Goal: Information Seeking & Learning: Learn about a topic

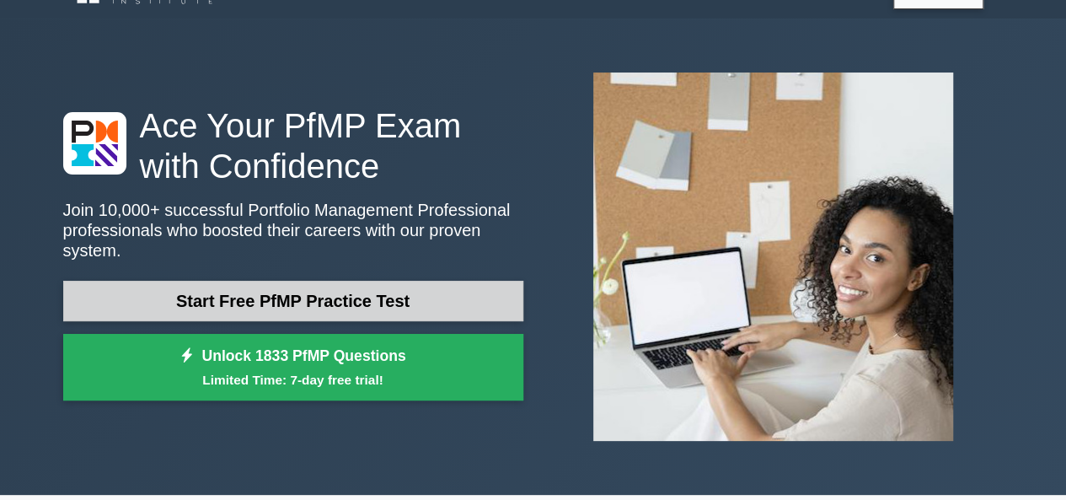
scroll to position [36, 0]
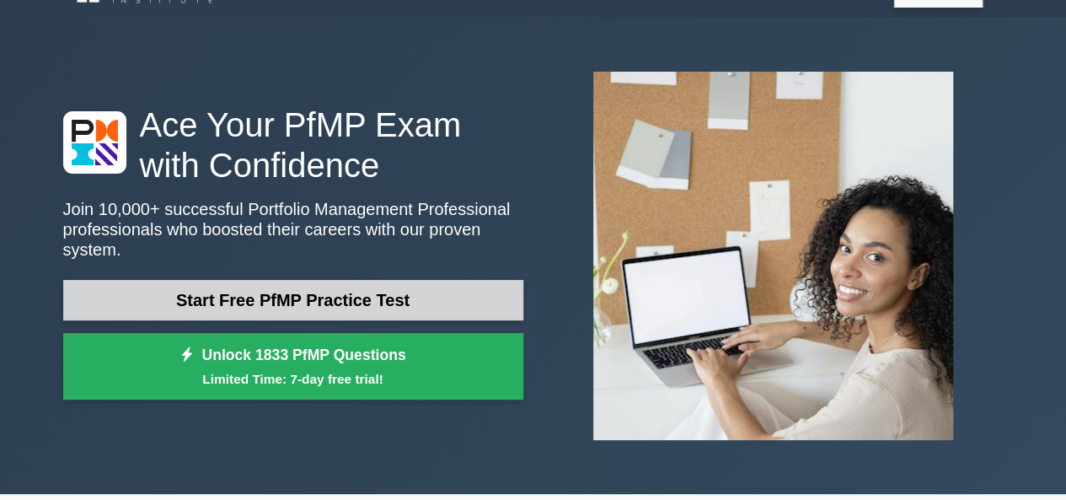
click at [384, 291] on link "Start Free PfMP Practice Test" at bounding box center [293, 300] width 460 height 40
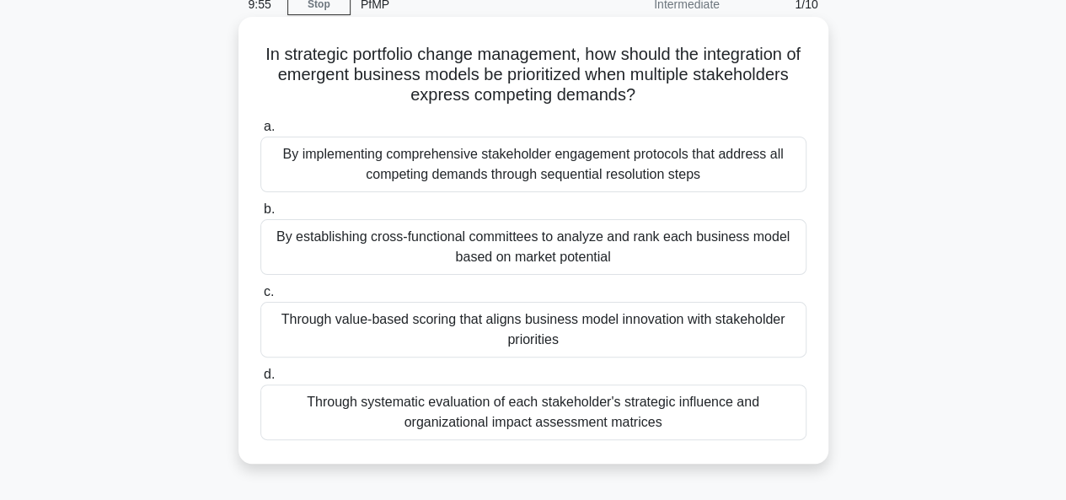
scroll to position [72, 0]
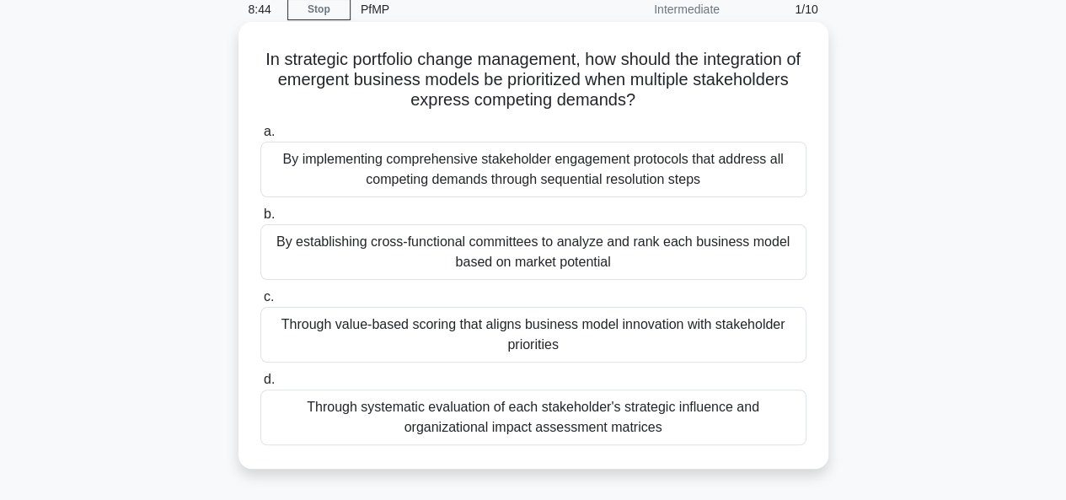
click at [508, 343] on div "Through value-based scoring that aligns business model innovation with stakehol…" at bounding box center [533, 335] width 546 height 56
click at [260, 302] on input "c. Through value-based scoring that aligns business model innovation with stake…" at bounding box center [260, 297] width 0 height 11
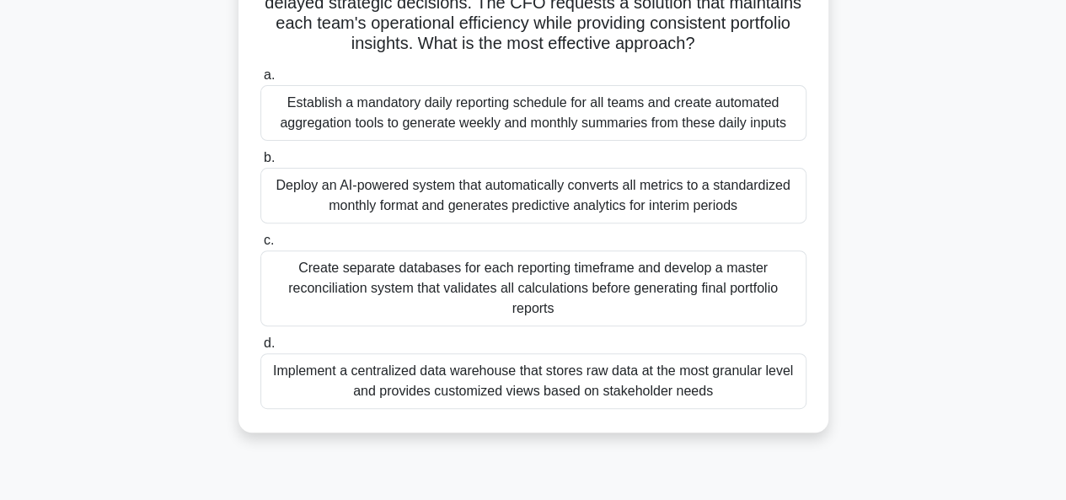
scroll to position [213, 0]
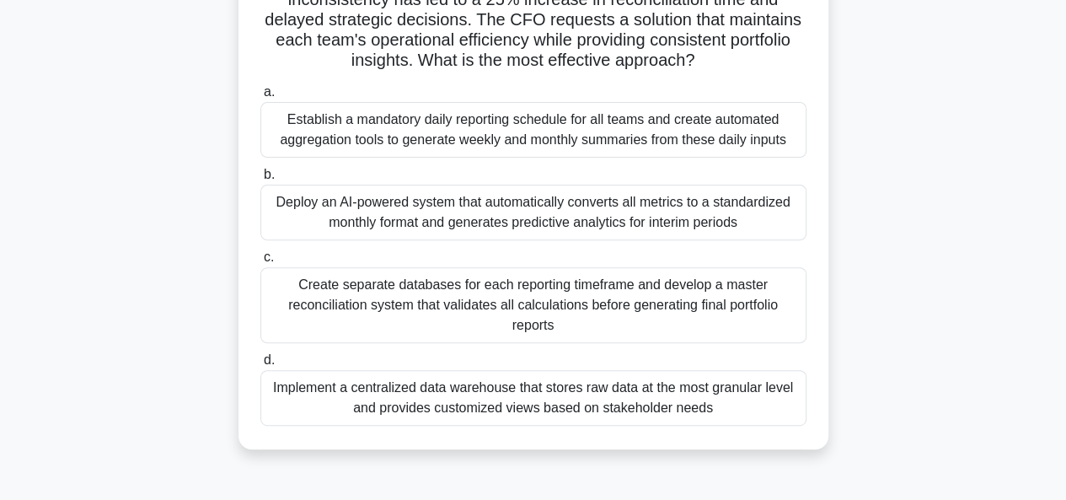
click at [544, 411] on div "Implement a centralized data warehouse that stores raw data at the most granula…" at bounding box center [533, 398] width 546 height 56
click at [260, 366] on input "d. Implement a centralized data warehouse that stores raw data at the most gran…" at bounding box center [260, 360] width 0 height 11
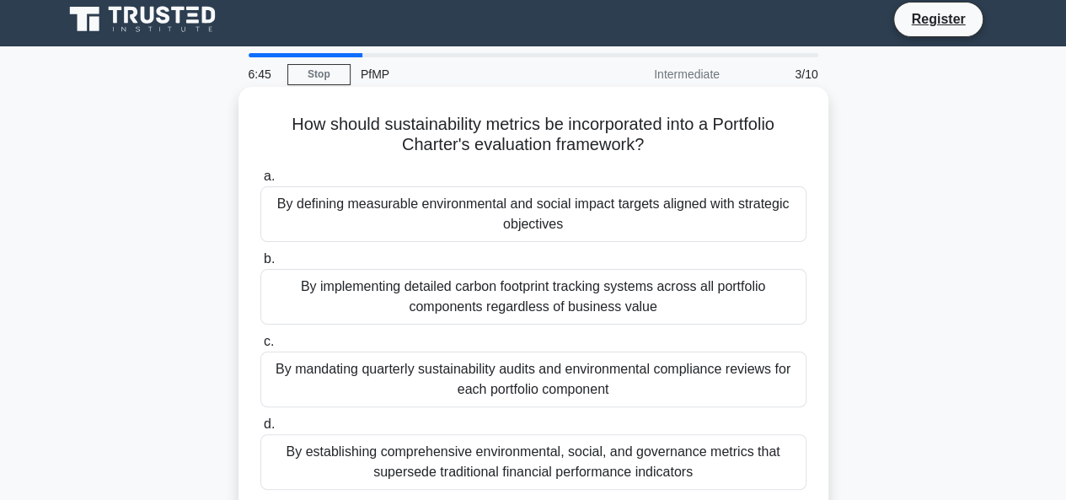
scroll to position [114, 0]
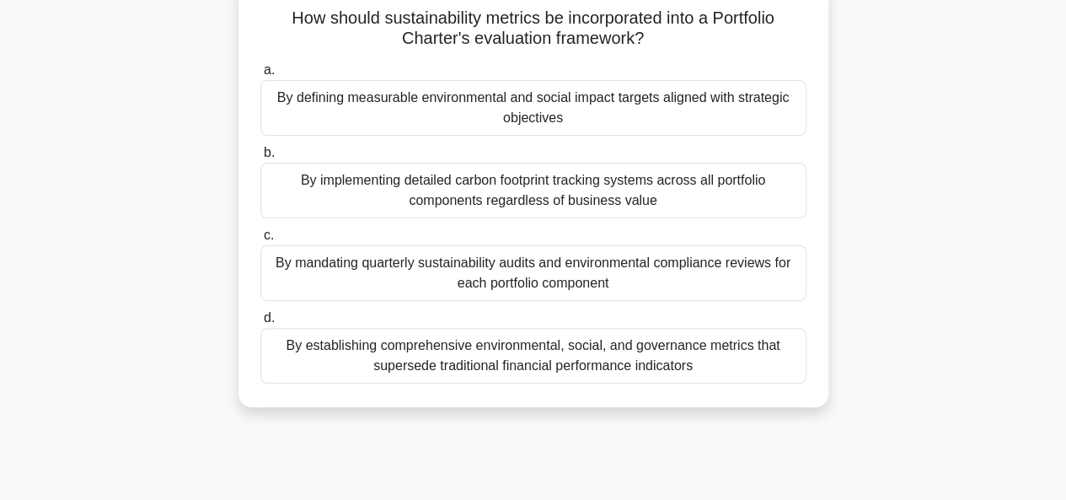
click at [557, 282] on div "By mandating quarterly sustainability audits and environmental compliance revie…" at bounding box center [533, 273] width 546 height 56
click at [260, 241] on input "c. By mandating quarterly sustainability audits and environmental compliance re…" at bounding box center [260, 235] width 0 height 11
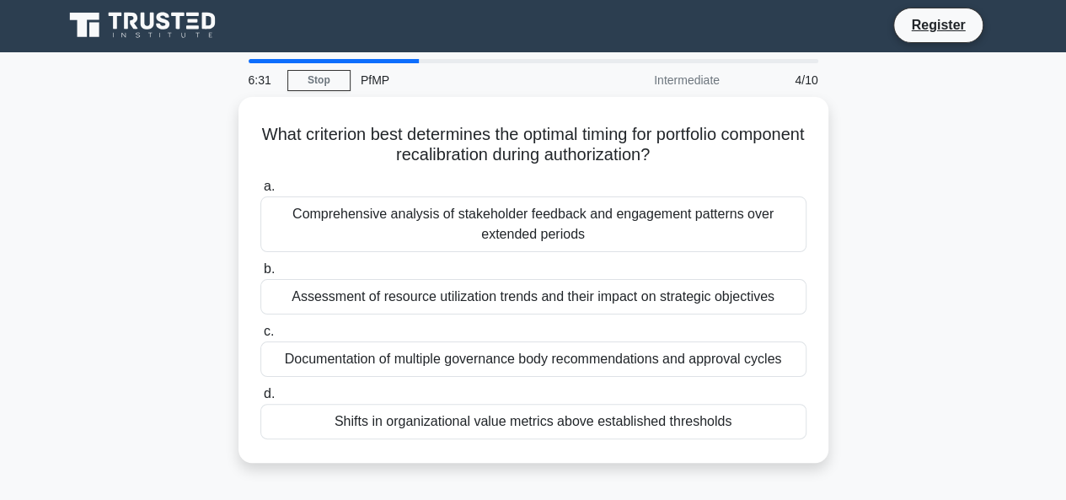
scroll to position [0, 0]
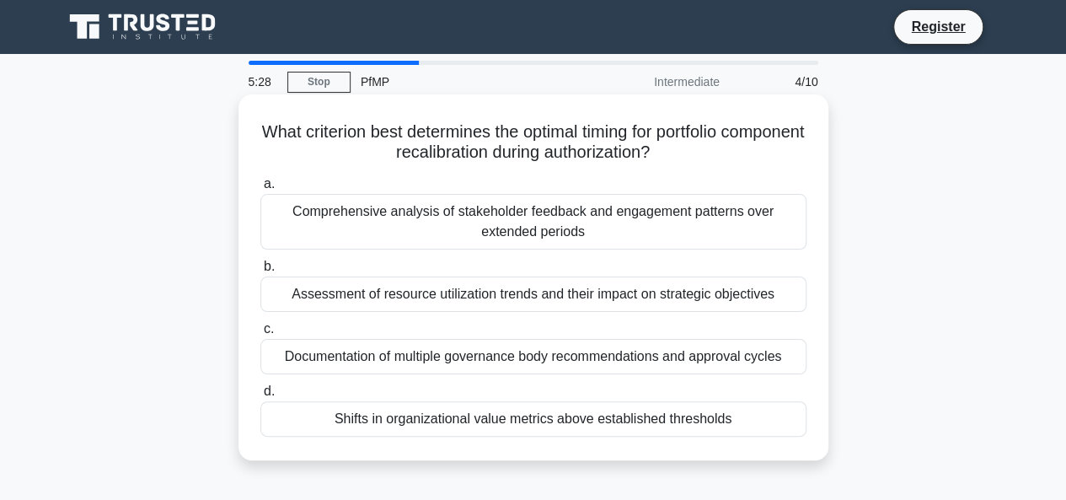
click at [537, 225] on div "Comprehensive analysis of stakeholder feedback and engagement patterns over ext…" at bounding box center [533, 222] width 546 height 56
click at [260, 190] on input "a. Comprehensive analysis of stakeholder feedback and engagement patterns over …" at bounding box center [260, 184] width 0 height 11
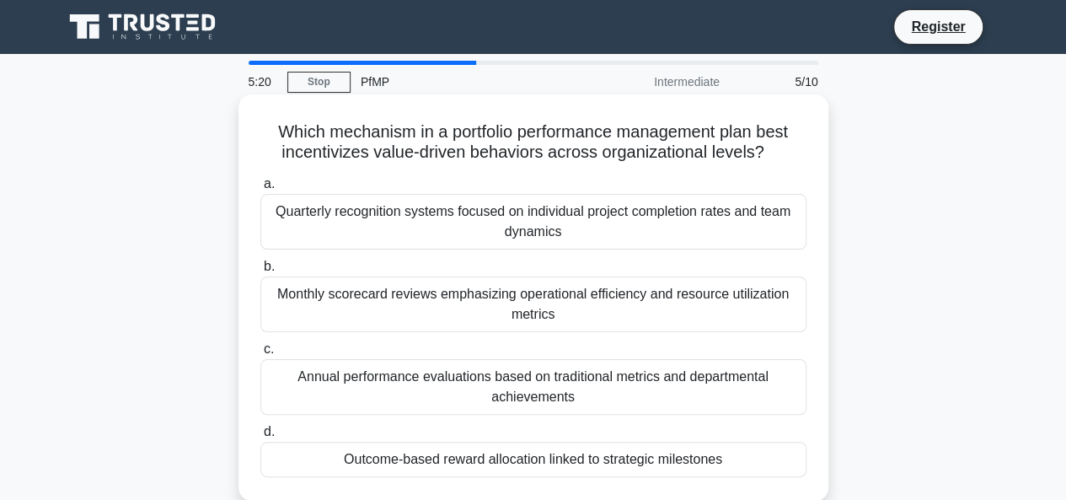
click at [511, 237] on div "Quarterly recognition systems focused on individual project completion rates an…" at bounding box center [533, 222] width 546 height 56
click at [260, 190] on input "a. Quarterly recognition systems focused on individual project completion rates…" at bounding box center [260, 184] width 0 height 11
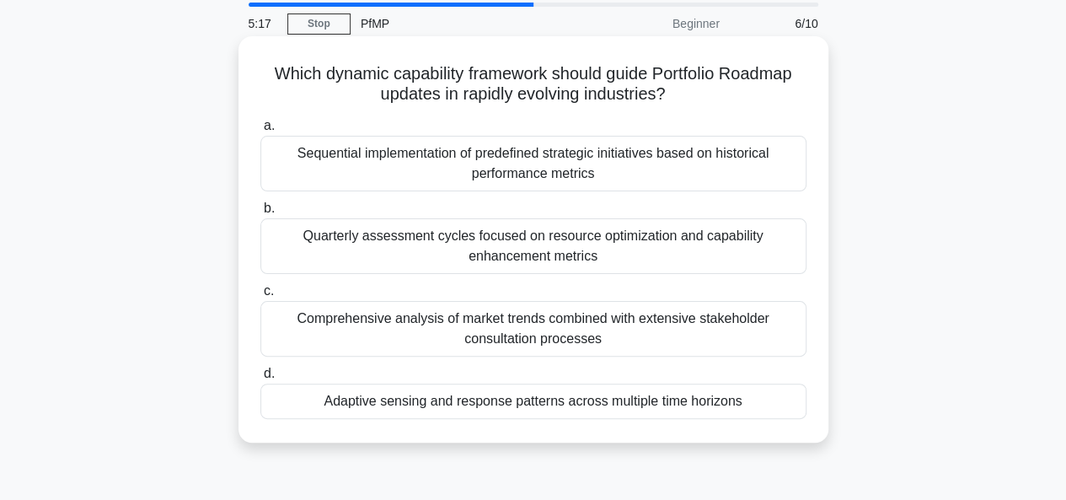
click at [527, 314] on div "Comprehensive analysis of market trends combined with extensive stakeholder con…" at bounding box center [533, 329] width 546 height 56
click at [260, 297] on input "c. Comprehensive analysis of market trends combined with extensive stakeholder …" at bounding box center [260, 291] width 0 height 11
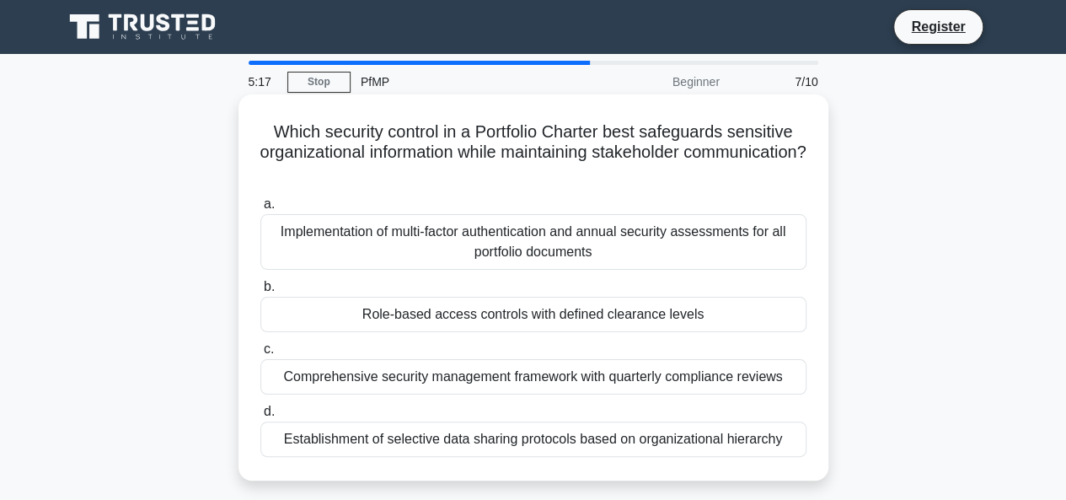
click at [502, 235] on div "Implementation of multi-factor authentication and annual security assessments f…" at bounding box center [533, 242] width 546 height 56
click at [260, 210] on input "a. Implementation of multi-factor authentication and annual security assessment…" at bounding box center [260, 204] width 0 height 11
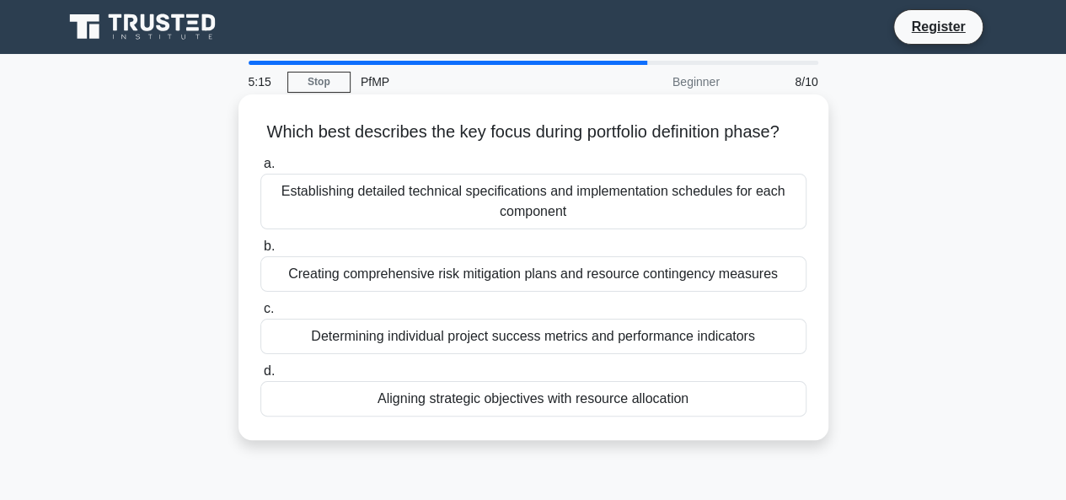
click at [494, 354] on div "Determining individual project success metrics and performance indicators" at bounding box center [533, 336] width 546 height 35
click at [260, 314] on input "c. Determining individual project success metrics and performance indicators" at bounding box center [260, 308] width 0 height 11
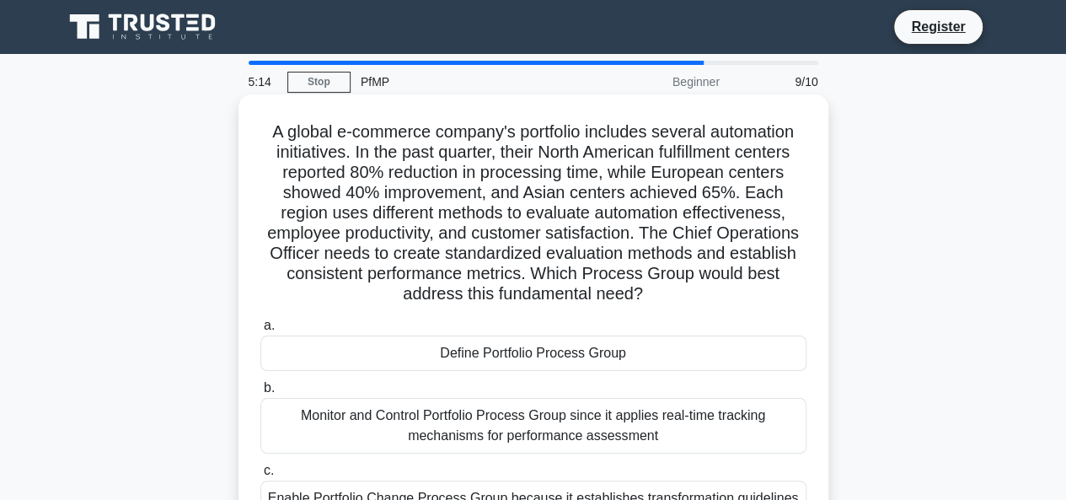
click at [521, 412] on div "Monitor and Control Portfolio Process Group since it applies real-time tracking…" at bounding box center [533, 426] width 546 height 56
click at [260, 393] on input "b. Monitor and Control Portfolio Process Group since it applies real-time track…" at bounding box center [260, 388] width 0 height 11
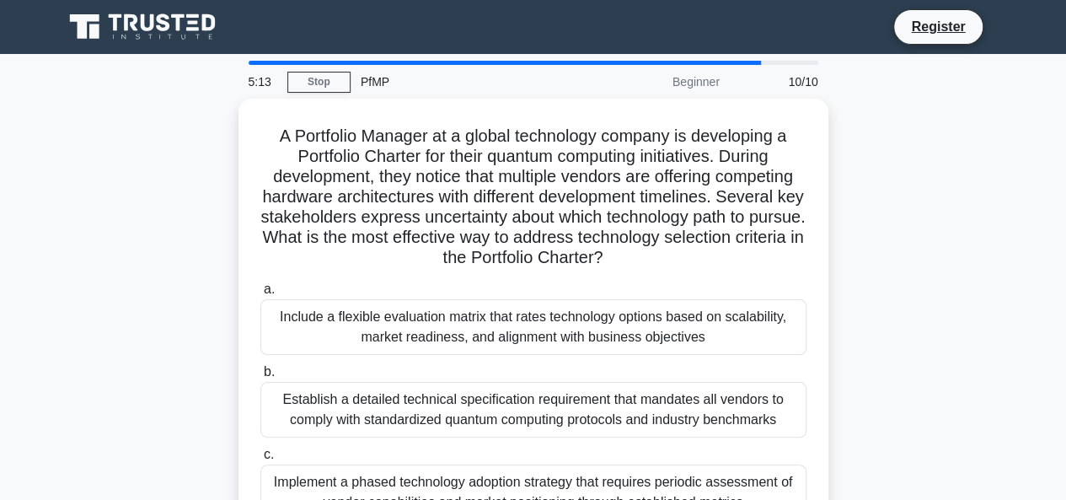
scroll to position [79, 0]
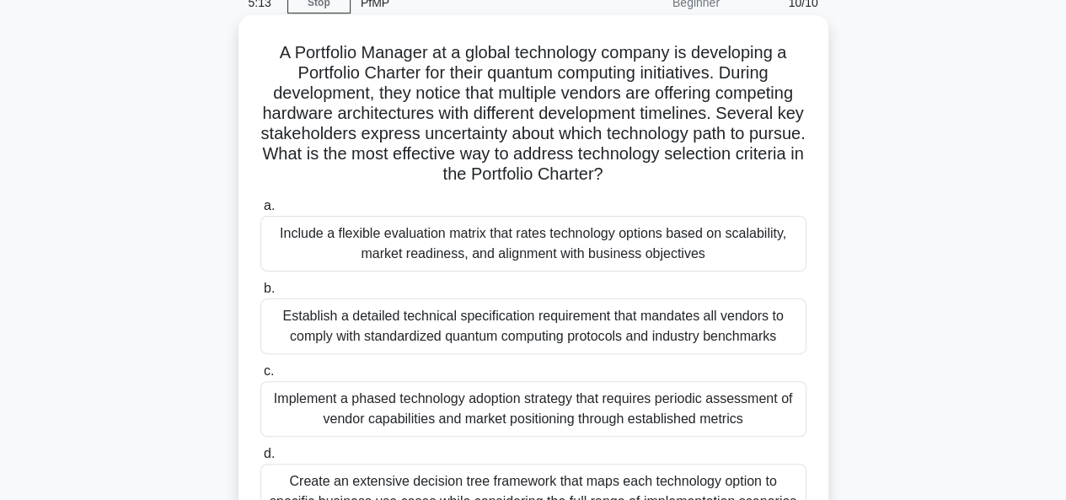
click at [481, 242] on div "Include a flexible evaluation matrix that rates technology options based on sca…" at bounding box center [533, 244] width 546 height 56
click at [260, 211] on input "a. Include a flexible evaluation matrix that rates technology options based on …" at bounding box center [260, 206] width 0 height 11
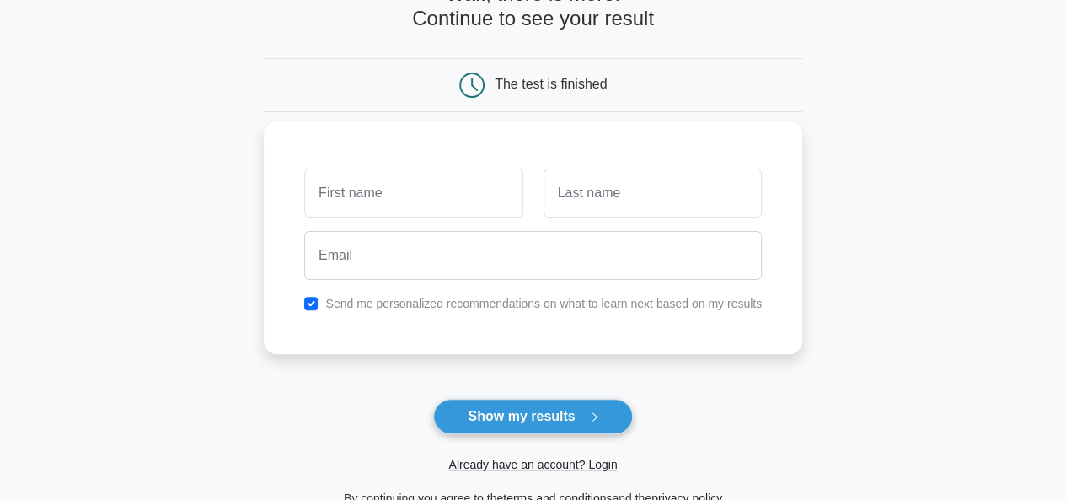
scroll to position [113, 0]
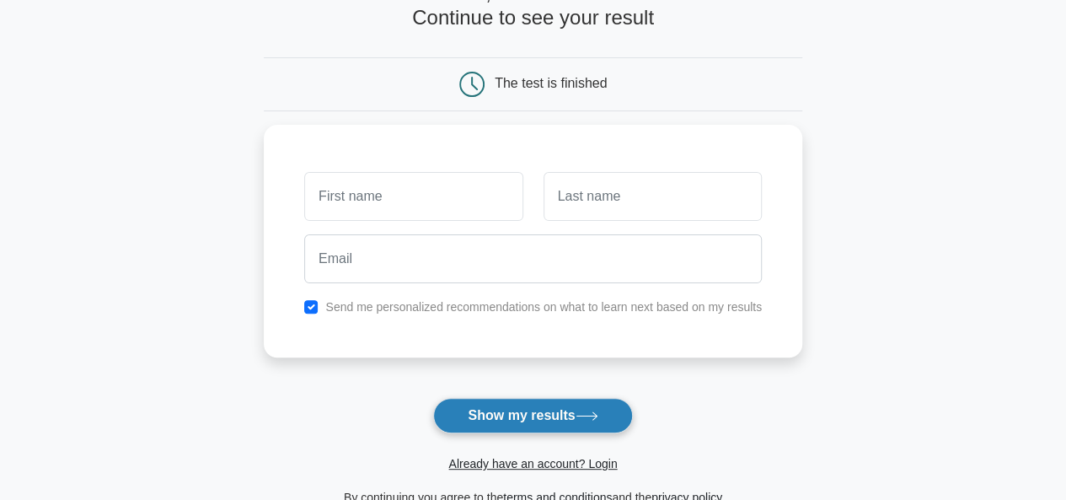
click at [524, 415] on button "Show my results" at bounding box center [532, 415] width 199 height 35
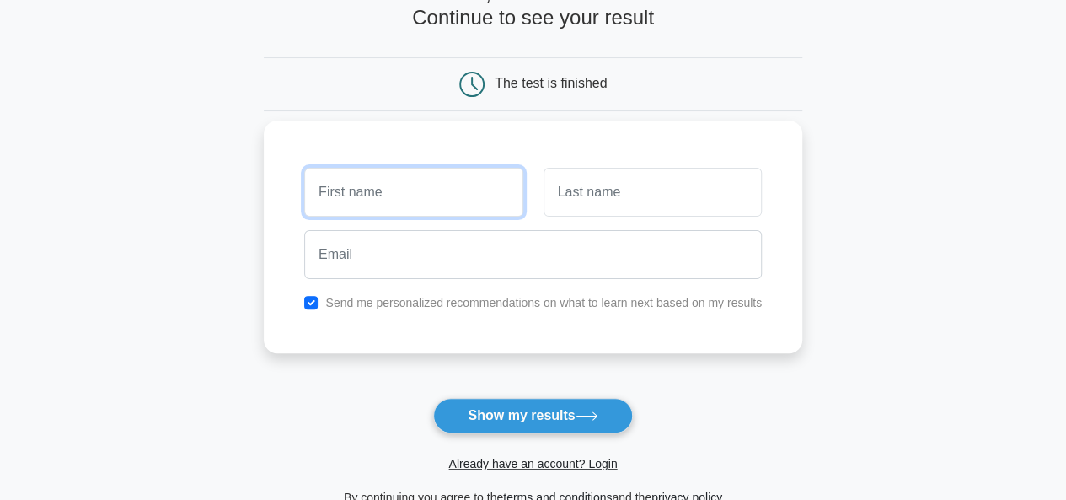
click at [442, 206] on input "text" at bounding box center [413, 192] width 218 height 49
type input "hafizh"
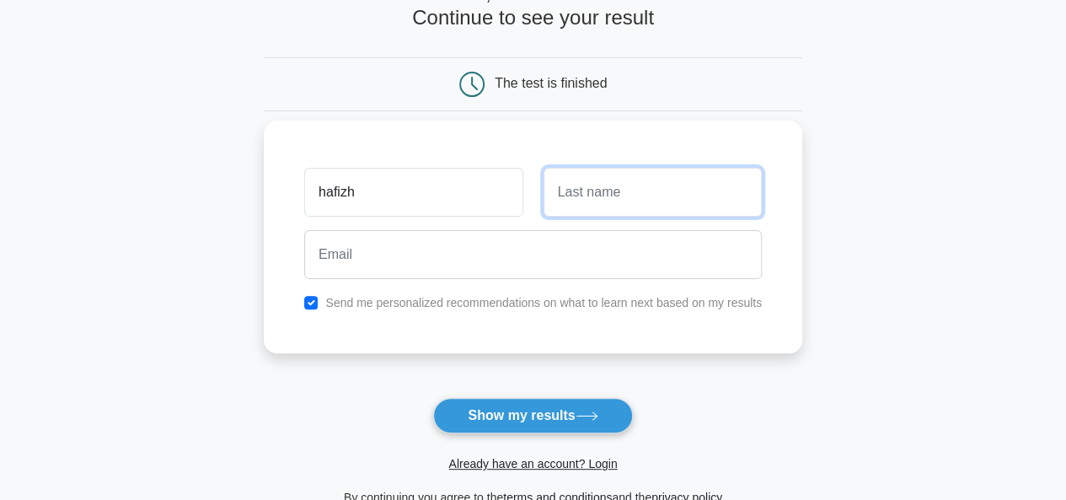
click at [595, 188] on input "text" at bounding box center [652, 192] width 218 height 49
type input "M"
type input "maul"
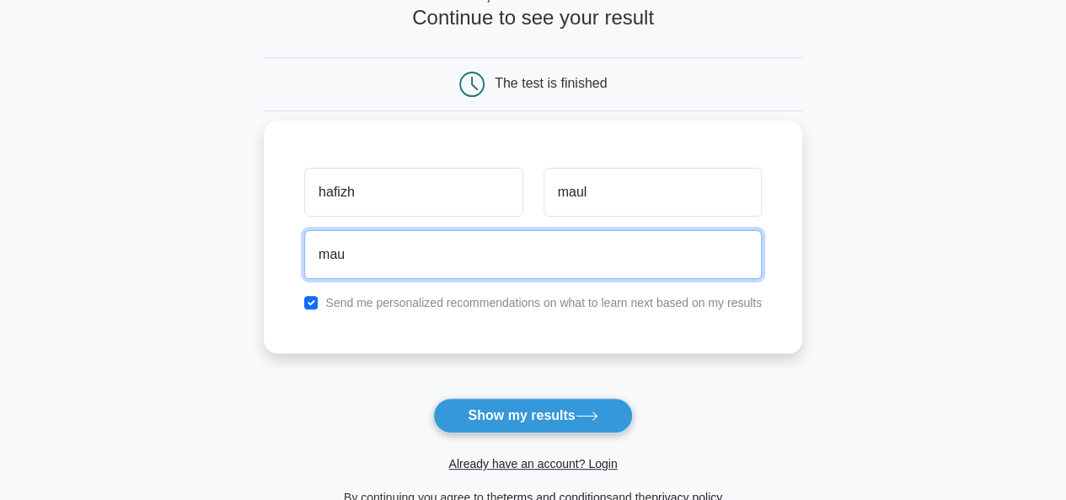
click at [433, 398] on button "Show my results" at bounding box center [532, 415] width 199 height 35
type input "maul_20@ymail.com"
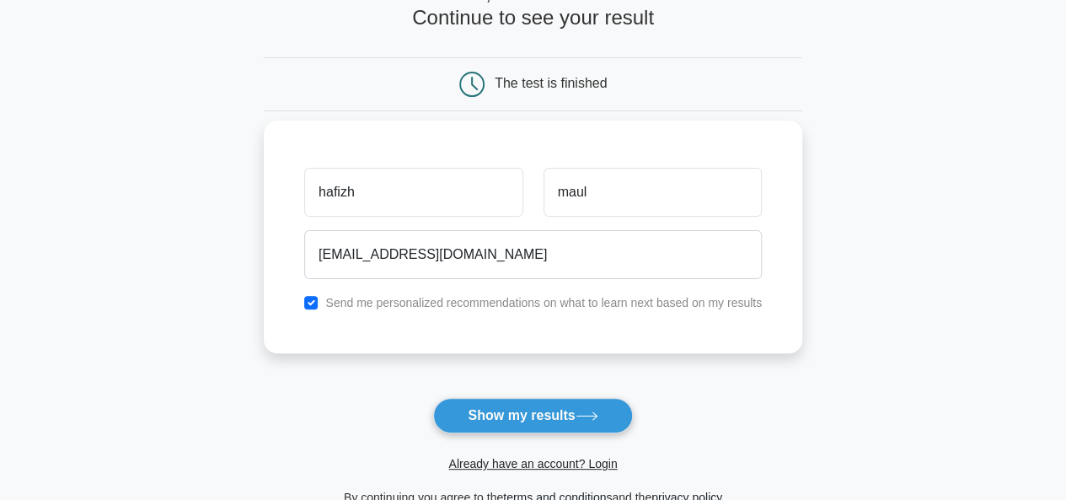
click at [373, 297] on label "Send me personalized recommendations on what to learn next based on my results" at bounding box center [543, 302] width 436 height 13
click at [313, 301] on input "checkbox" at bounding box center [310, 302] width 13 height 13
checkbox input "false"
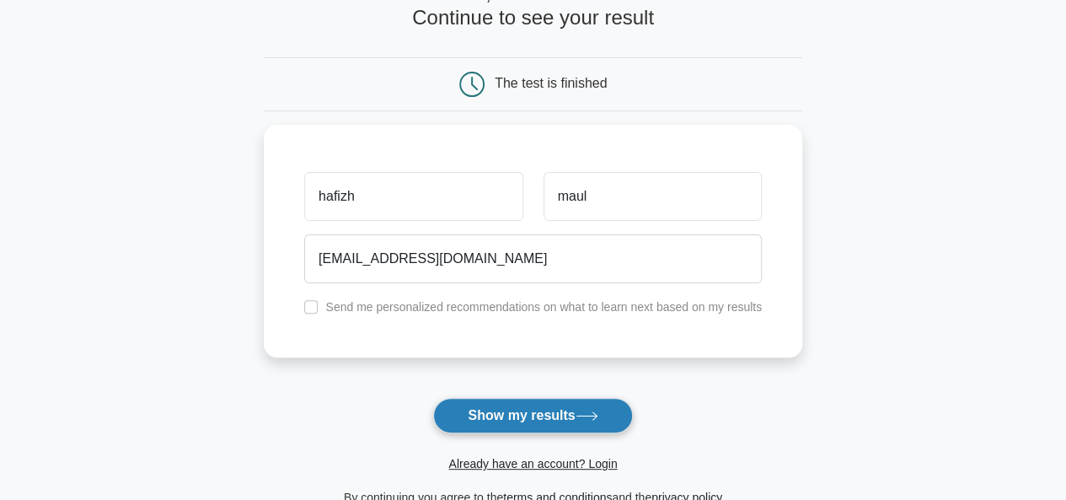
click at [463, 410] on button "Show my results" at bounding box center [532, 415] width 199 height 35
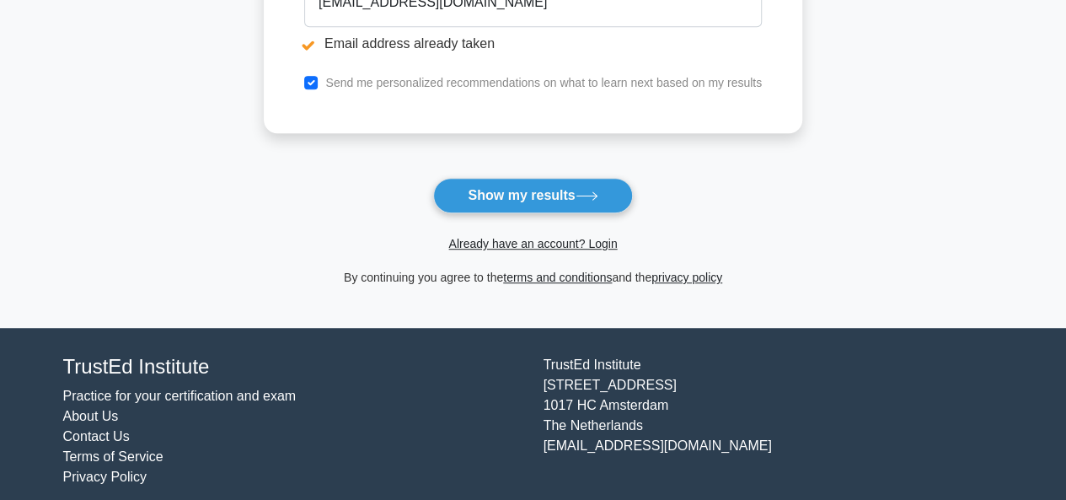
scroll to position [438, 0]
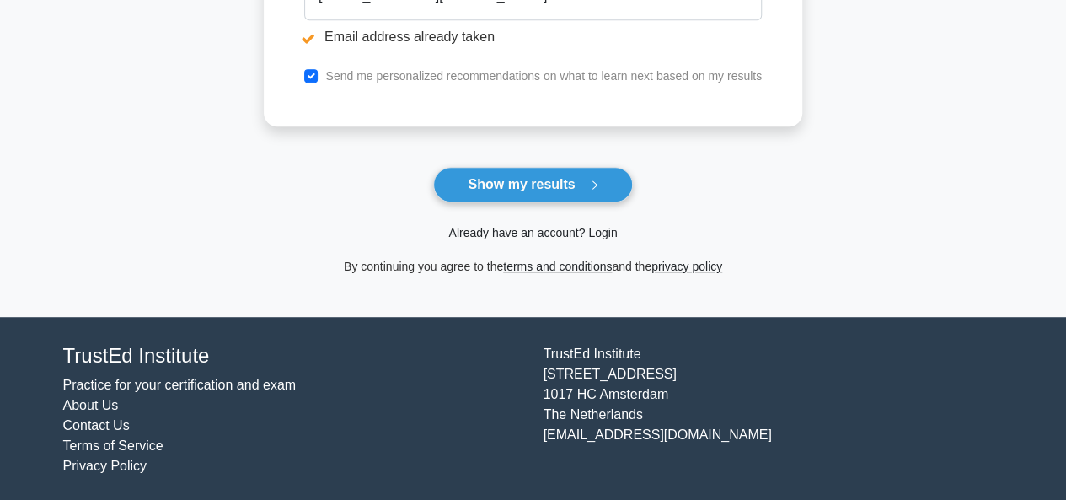
click at [543, 233] on link "Already have an account? Login" at bounding box center [532, 232] width 169 height 13
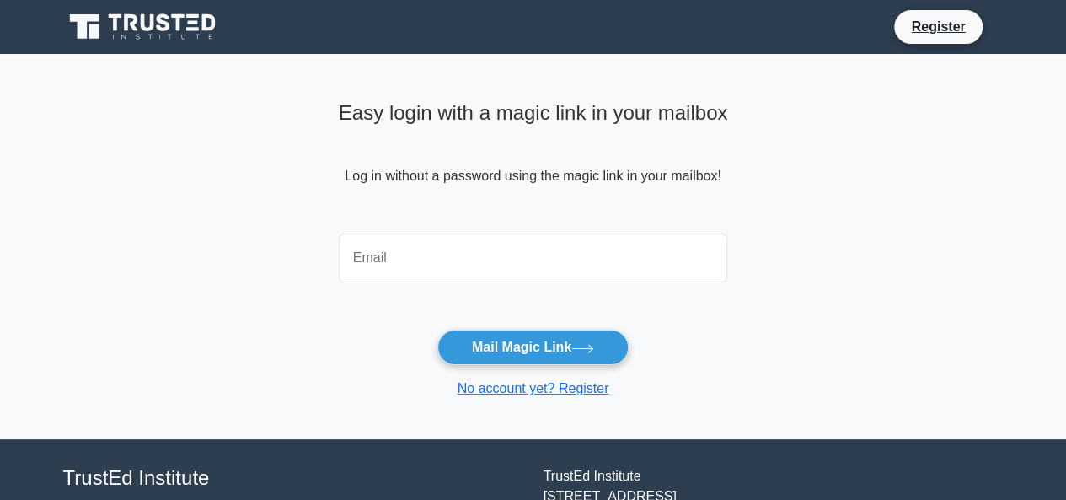
click at [588, 282] on div at bounding box center [534, 258] width 410 height 62
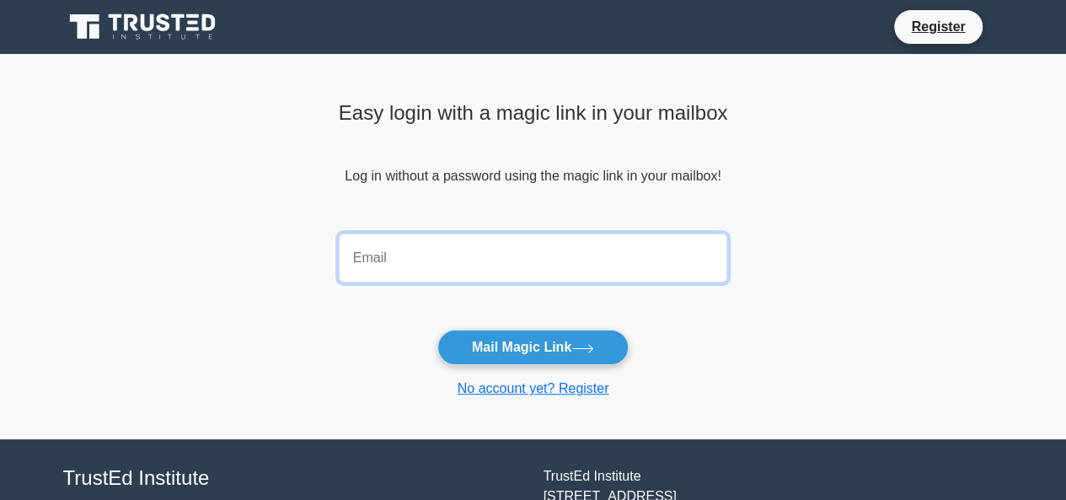
click at [571, 267] on input "email" at bounding box center [533, 257] width 389 height 49
type input "maul_20@ymail.com"
click at [437, 329] on button "Mail Magic Link" at bounding box center [532, 346] width 191 height 35
